Goal: Information Seeking & Learning: Check status

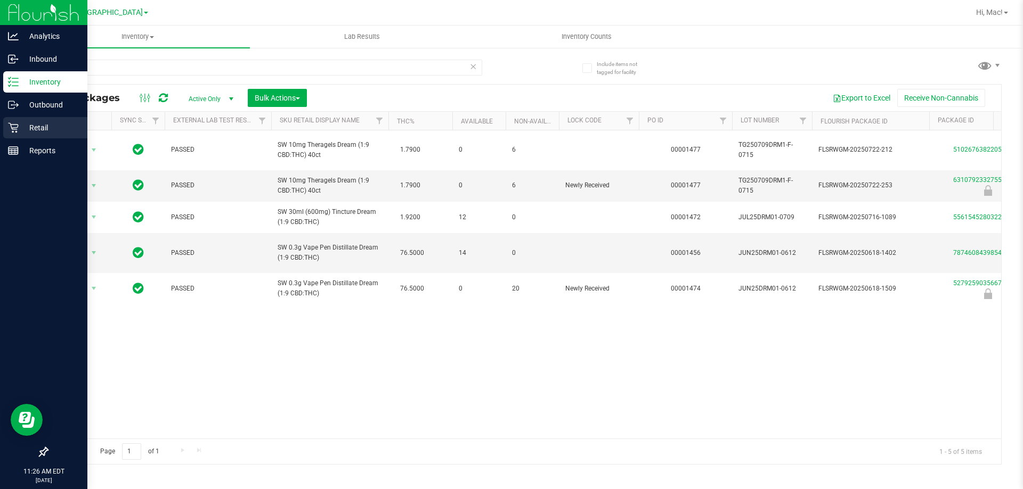
click at [43, 122] on p "Retail" at bounding box center [51, 127] width 64 height 13
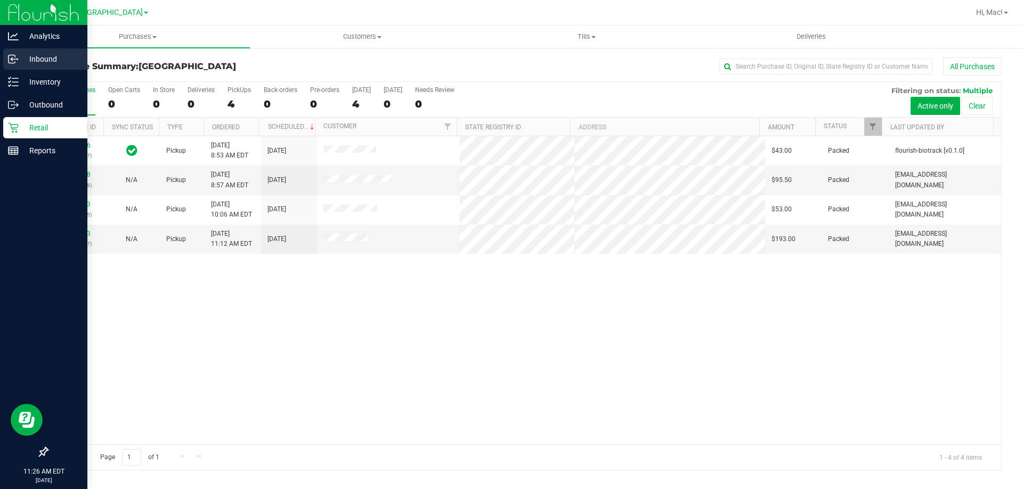
click at [20, 63] on p "Inbound" at bounding box center [51, 59] width 64 height 13
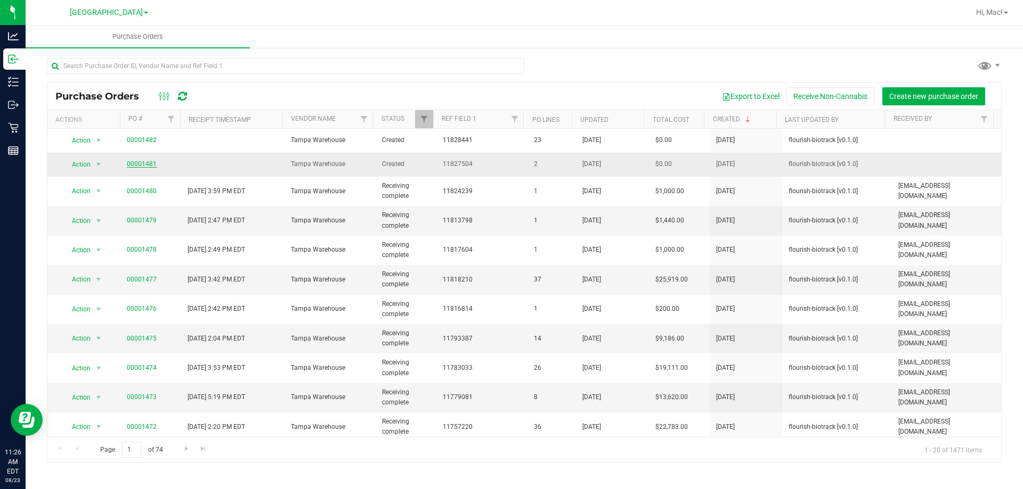
click at [138, 164] on link "00001481" at bounding box center [142, 163] width 30 height 7
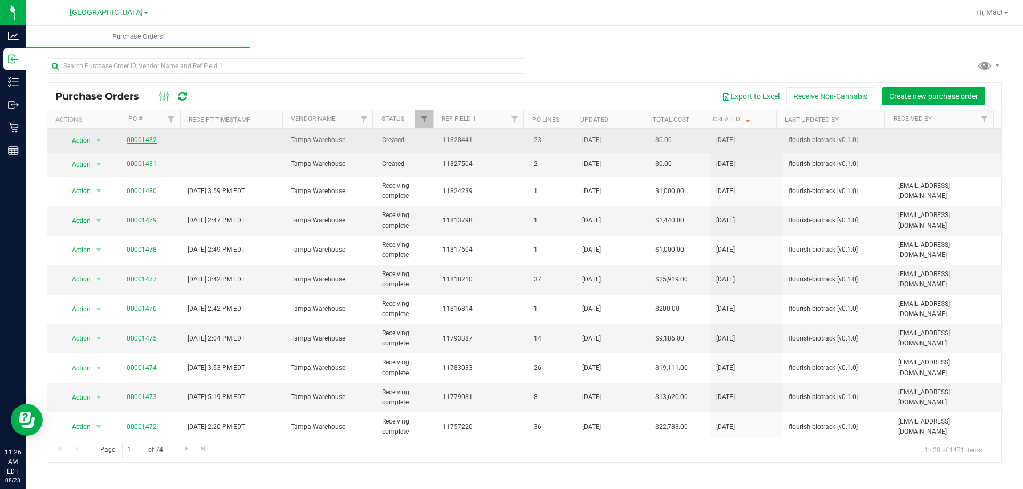
click at [142, 137] on link "00001482" at bounding box center [142, 139] width 30 height 7
